Goal: Find specific page/section: Find specific page/section

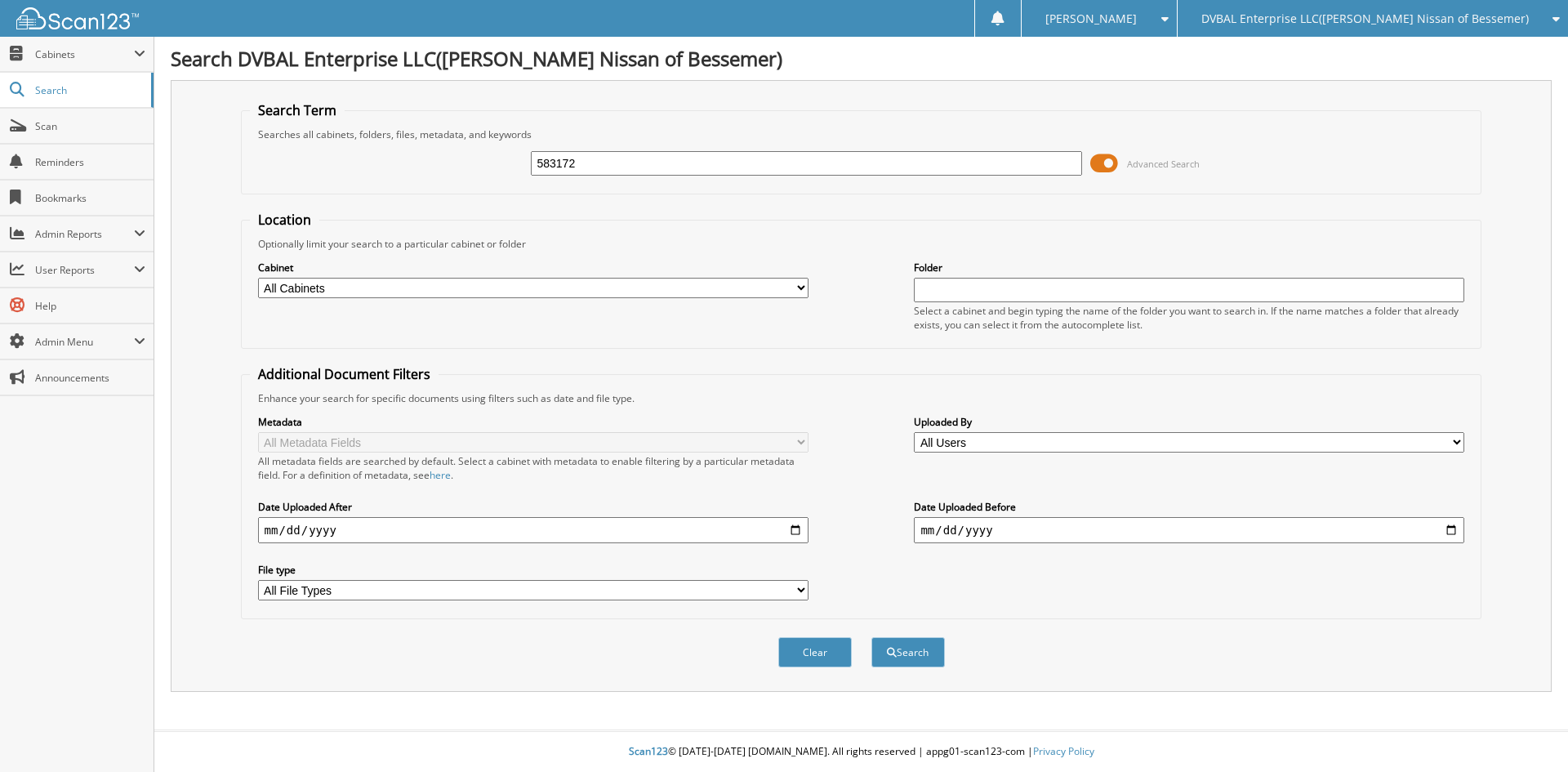
type input "583172"
click at [872, 637] on button "Search" at bounding box center [909, 652] width 74 height 30
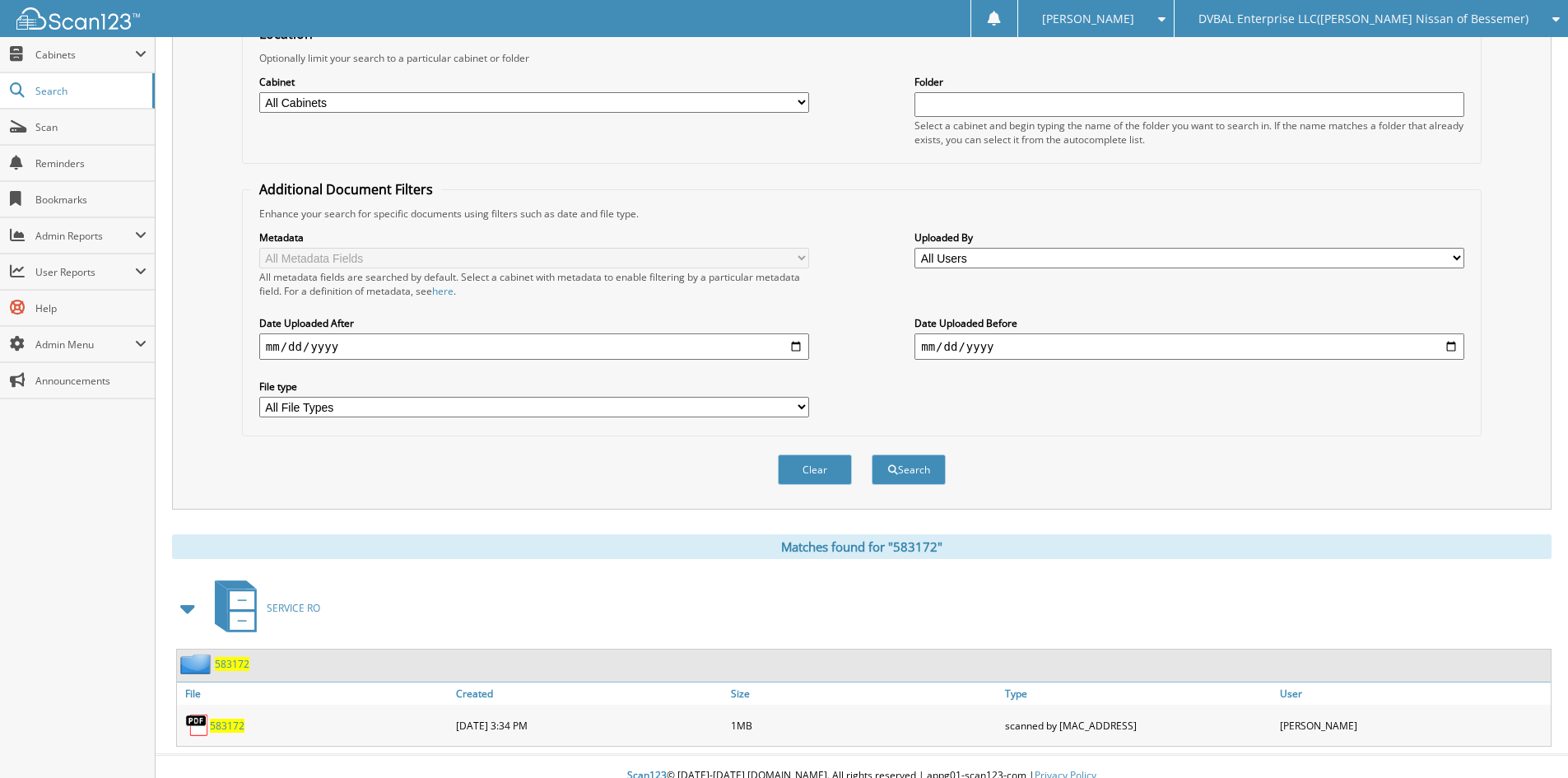
scroll to position [207, 0]
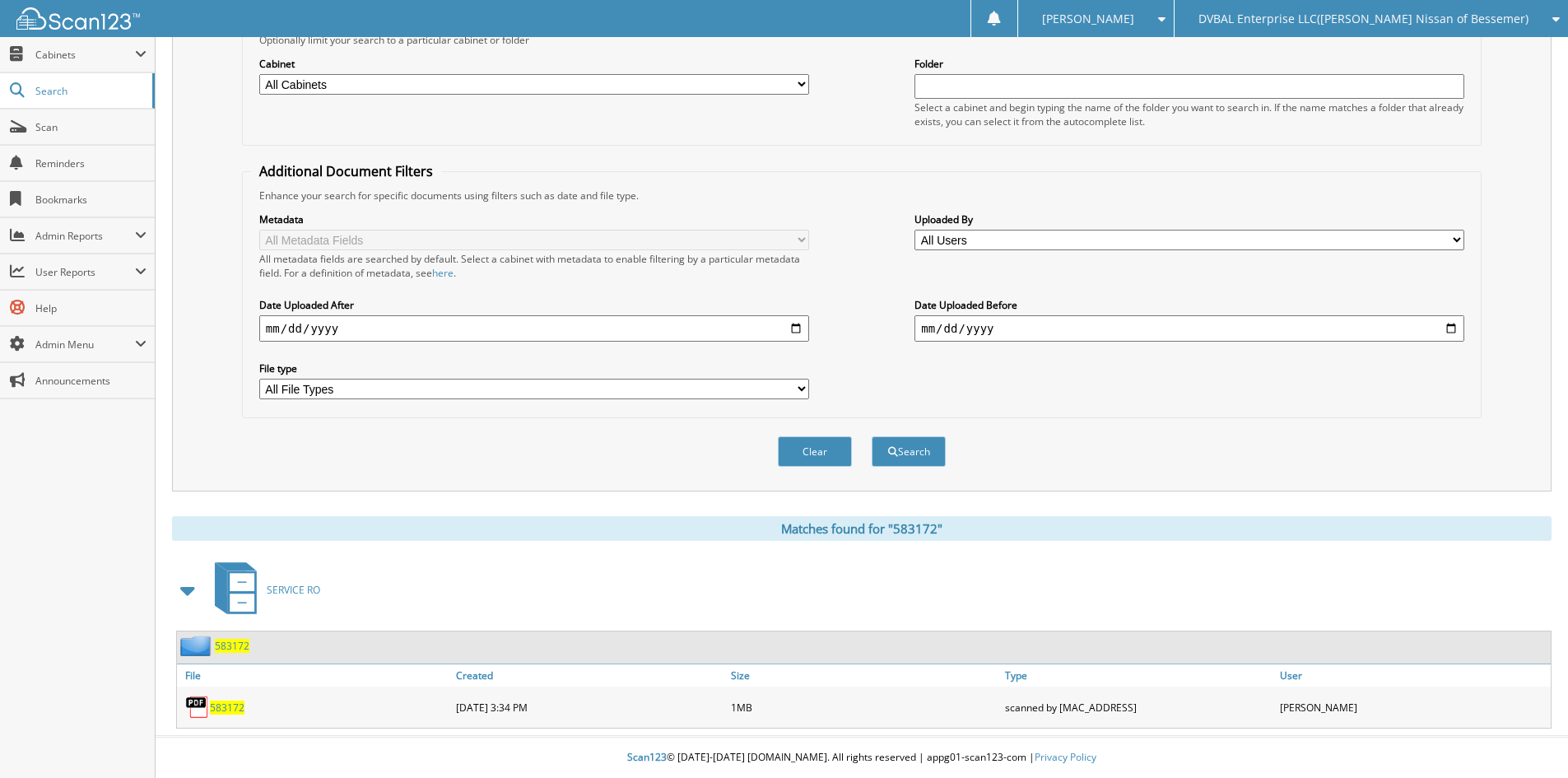
click at [223, 713] on span "583172" at bounding box center [227, 707] width 35 height 14
